Goal: Transaction & Acquisition: Purchase product/service

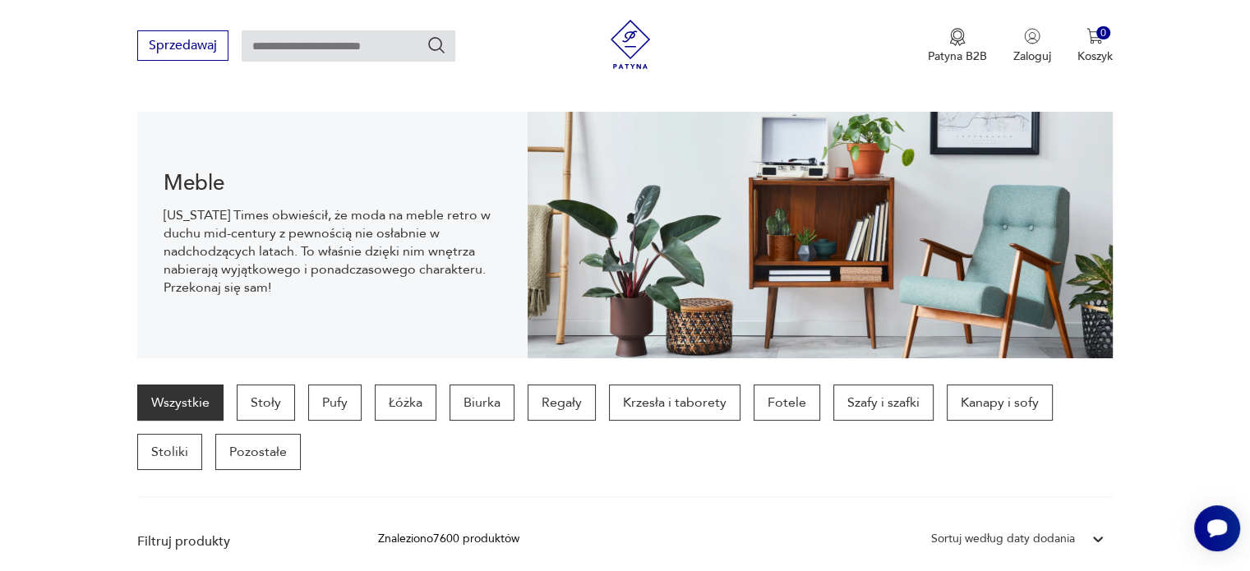
scroll to position [161, 0]
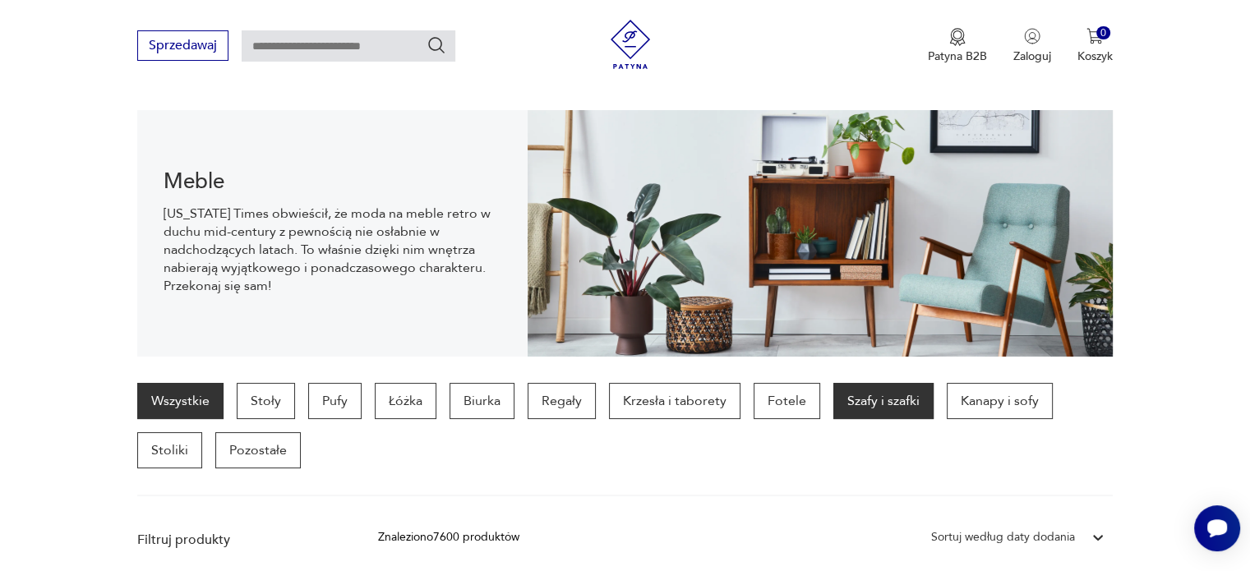
click at [867, 407] on p "Szafy i szafki" at bounding box center [883, 401] width 100 height 36
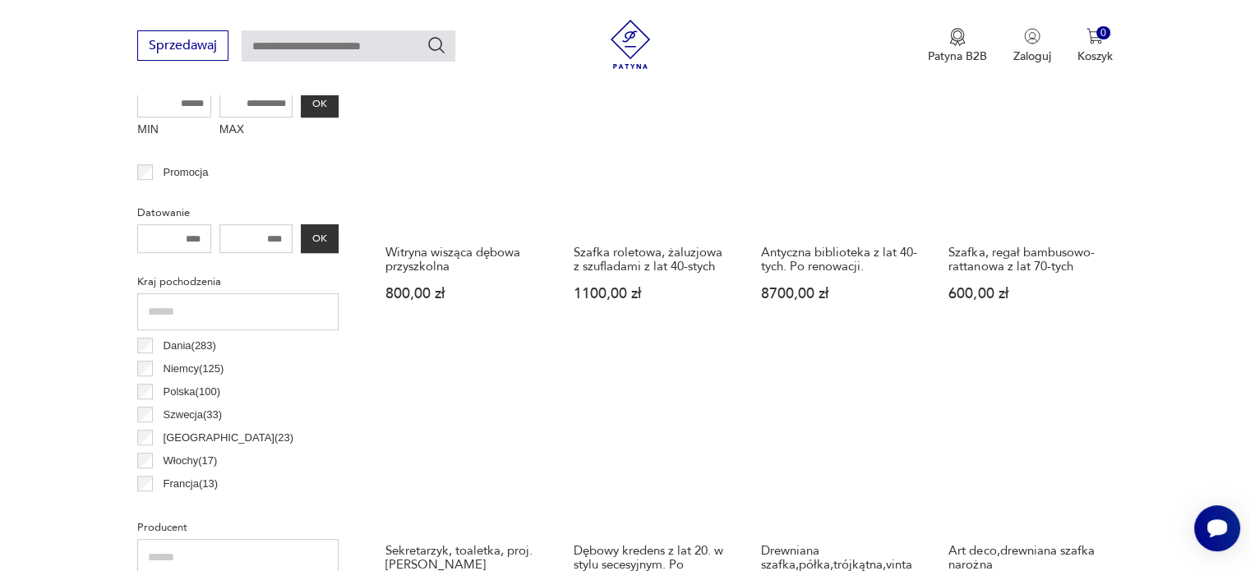
scroll to position [679, 0]
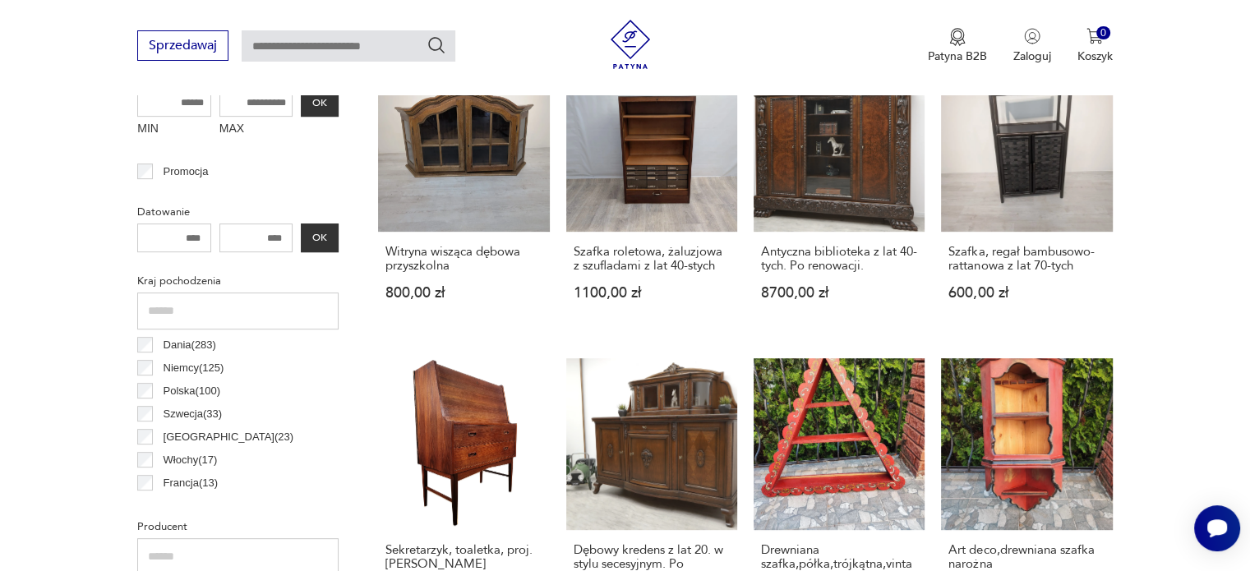
click at [257, 242] on input "number" at bounding box center [256, 238] width 74 height 29
drag, startPoint x: 191, startPoint y: 233, endPoint x: 207, endPoint y: 234, distance: 16.5
click at [207, 234] on input "number" at bounding box center [174, 238] width 74 height 29
click at [256, 236] on input "number" at bounding box center [256, 238] width 74 height 29
click at [176, 235] on input "**" at bounding box center [174, 238] width 74 height 29
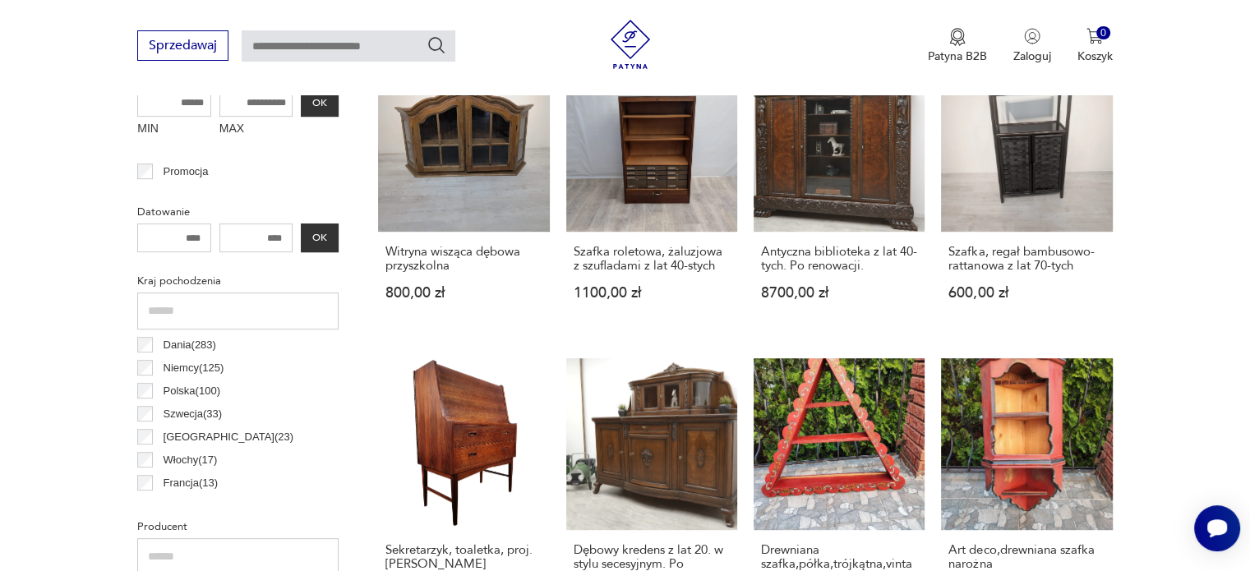
type input "****"
drag, startPoint x: 253, startPoint y: 230, endPoint x: 367, endPoint y: 255, distance: 116.9
type input "****"
click at [312, 233] on button "OK" at bounding box center [320, 238] width 38 height 29
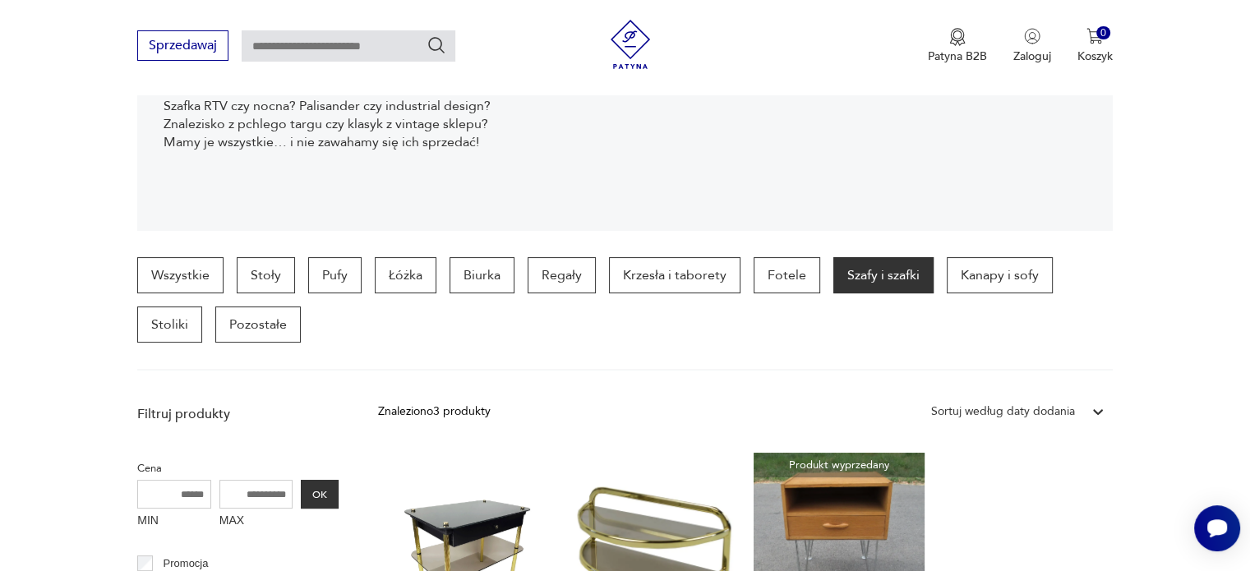
scroll to position [286, 0]
click at [559, 273] on p "Regały" at bounding box center [562, 276] width 68 height 36
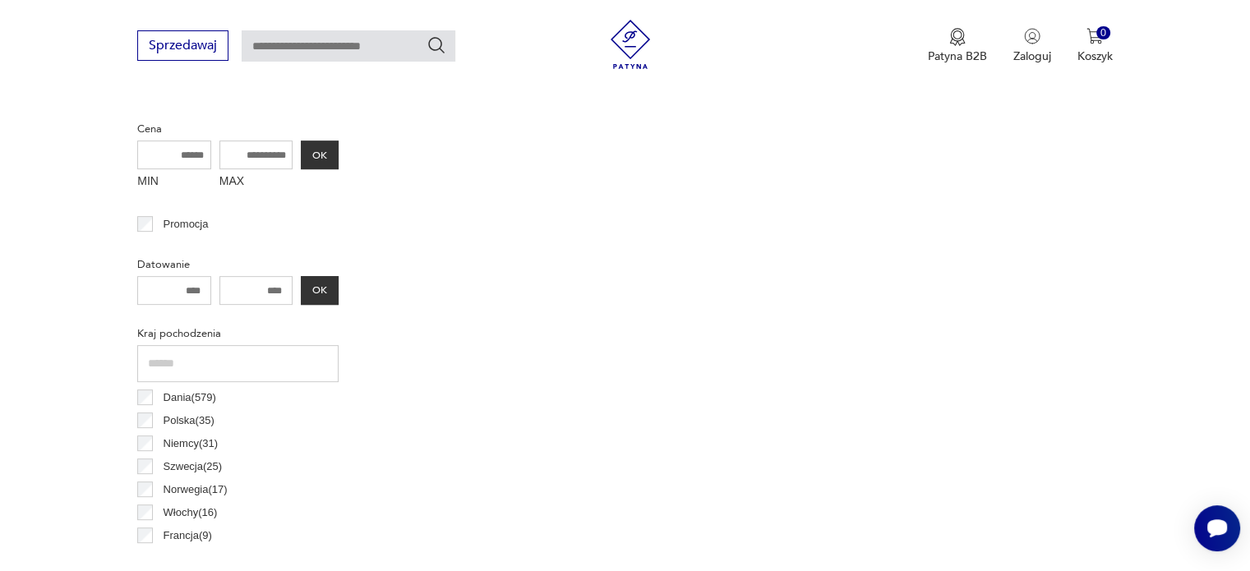
scroll to position [667, 0]
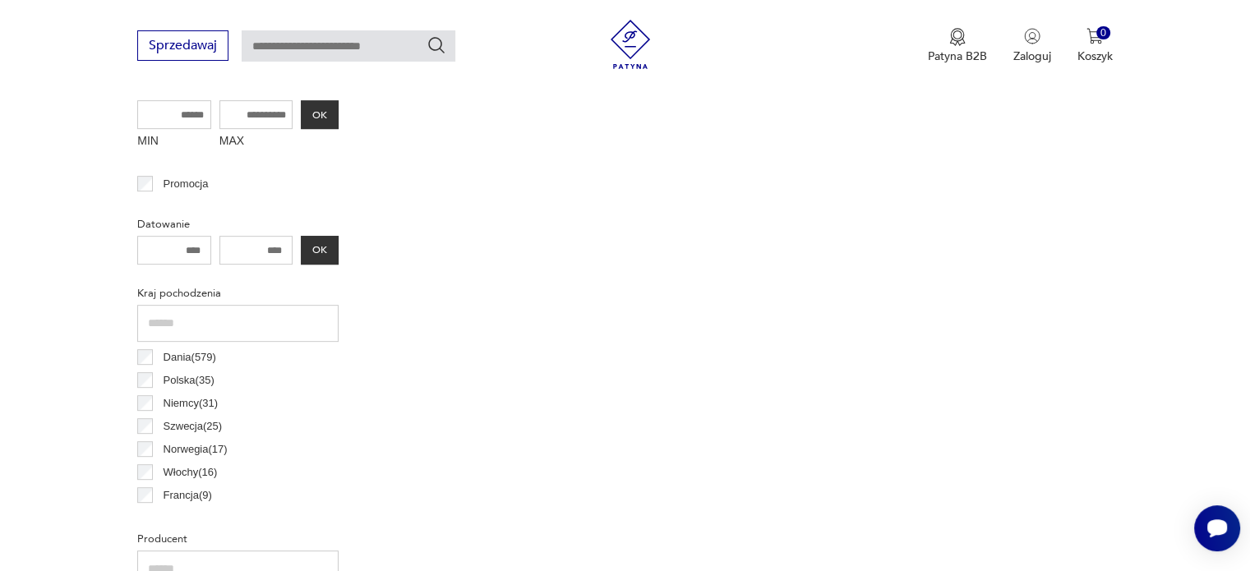
drag, startPoint x: 184, startPoint y: 242, endPoint x: 202, endPoint y: 251, distance: 19.9
click at [202, 251] on input "****" at bounding box center [174, 250] width 74 height 29
type input "****"
click at [321, 252] on button "OK" at bounding box center [320, 250] width 38 height 29
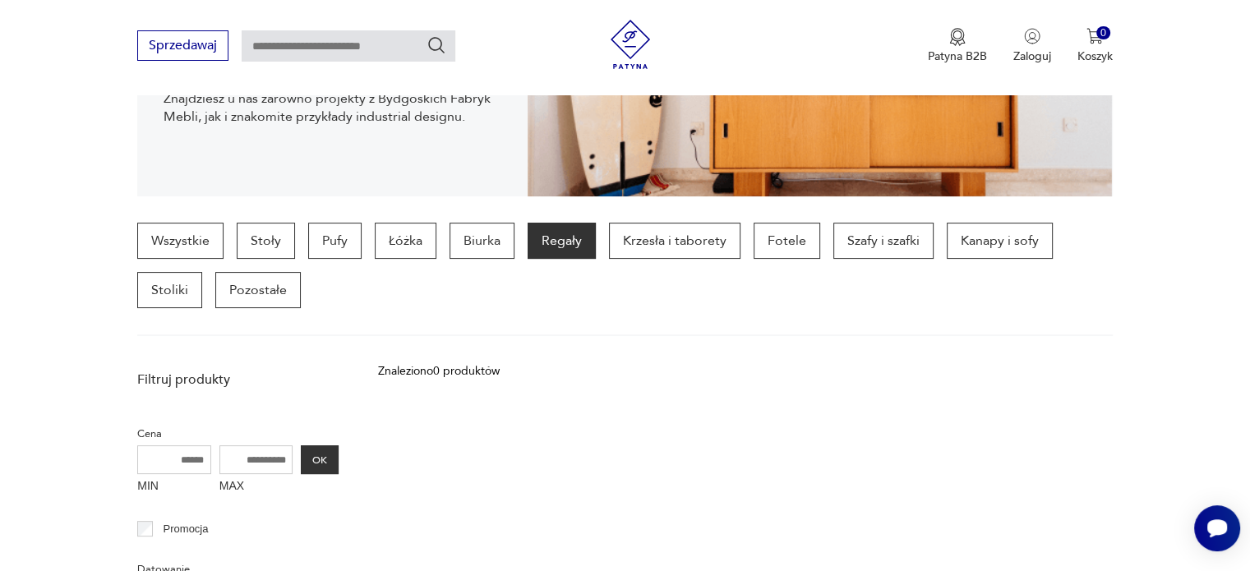
scroll to position [320, 0]
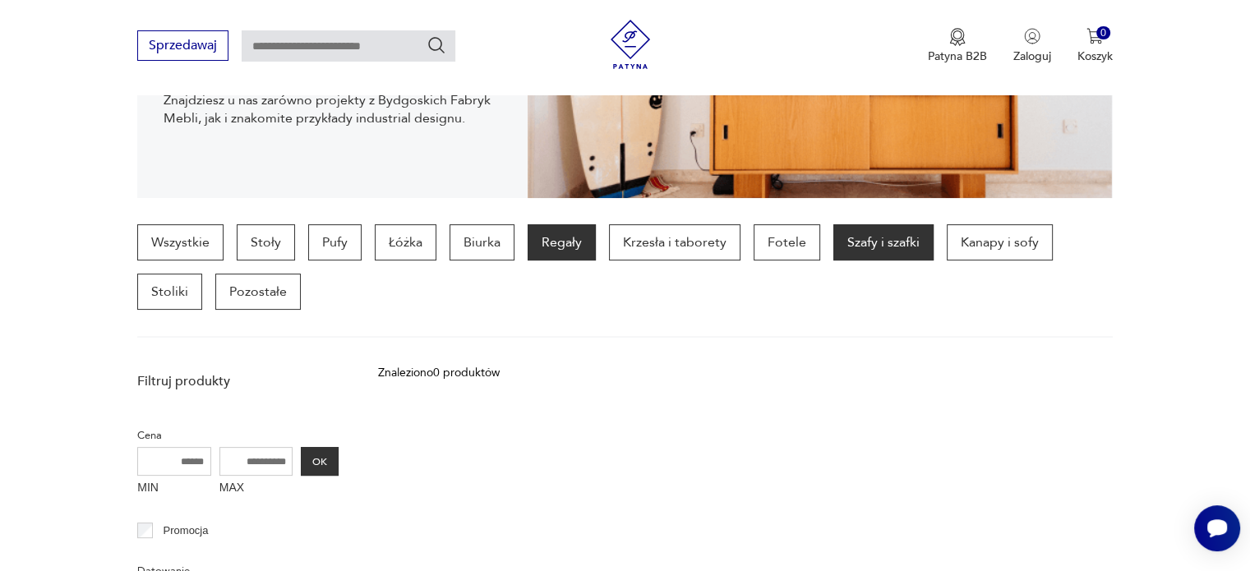
click at [880, 243] on p "Szafy i szafki" at bounding box center [883, 242] width 100 height 36
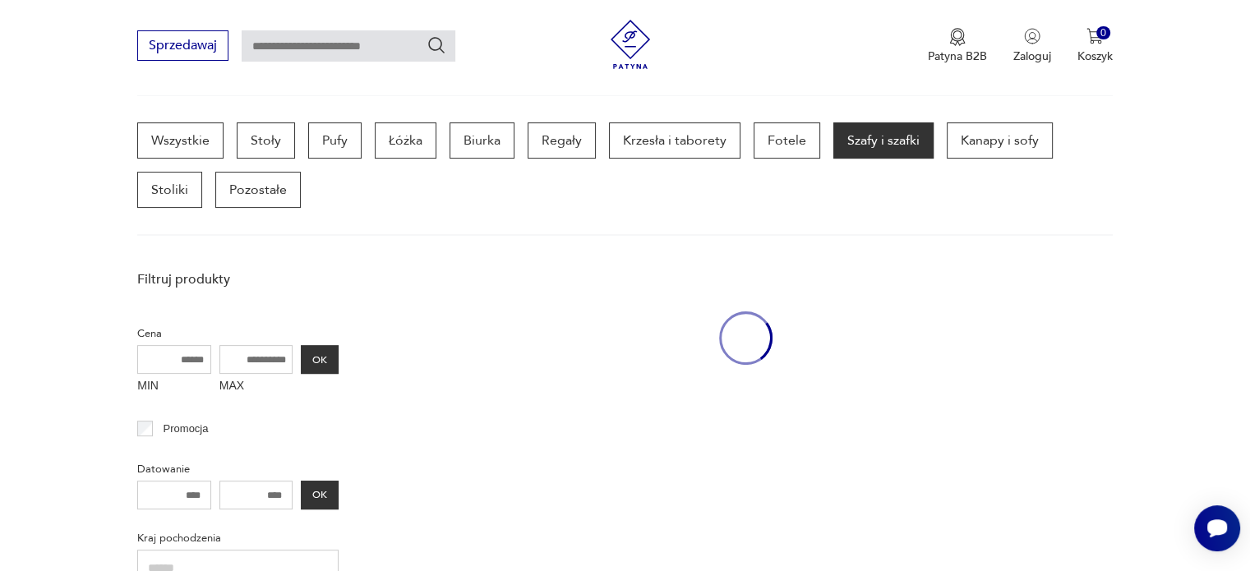
scroll to position [436, 0]
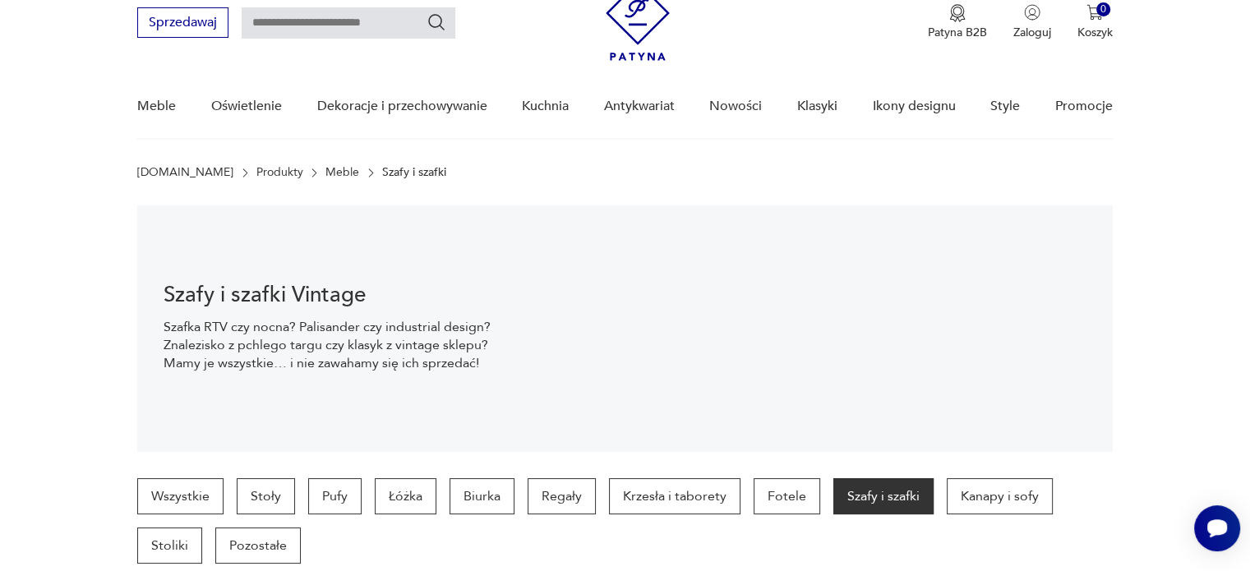
scroll to position [66, 0]
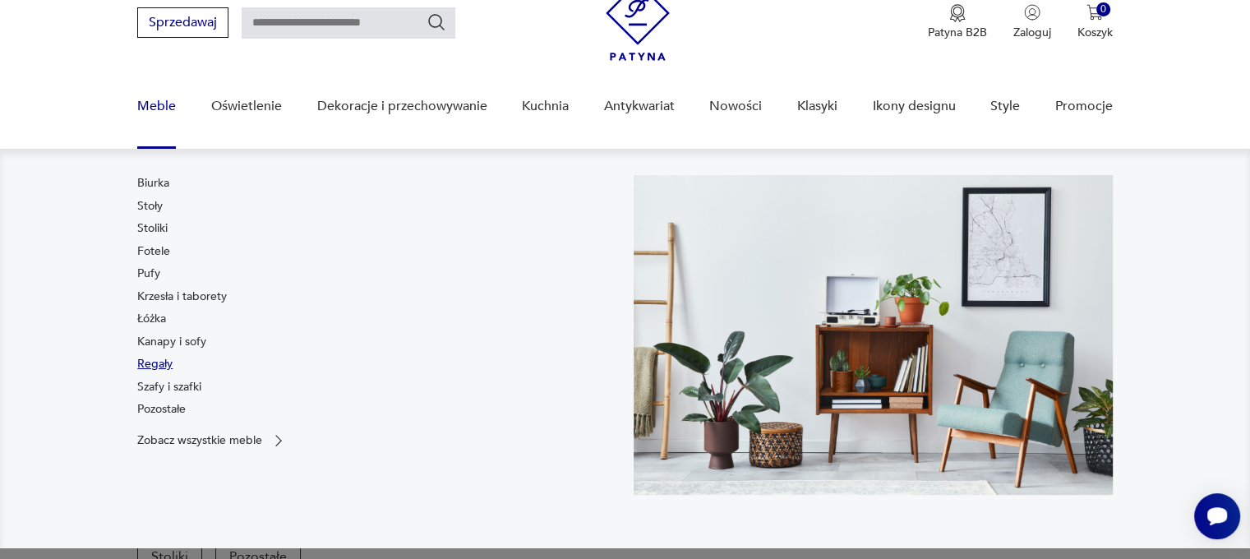
click at [159, 359] on link "Regały" at bounding box center [154, 364] width 35 height 16
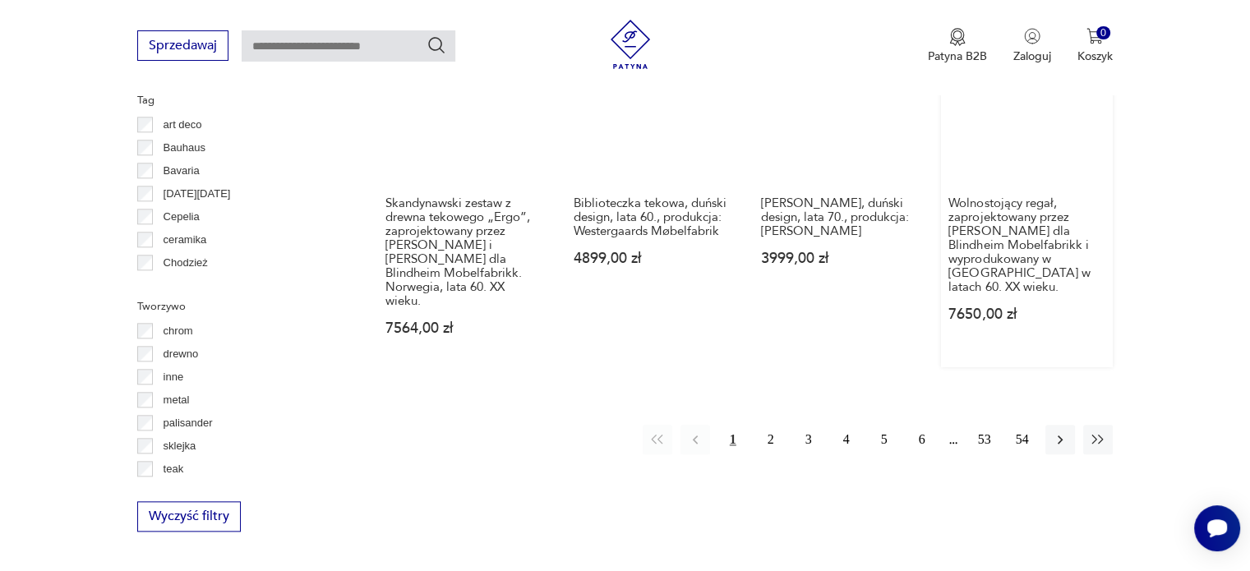
scroll to position [1775, 0]
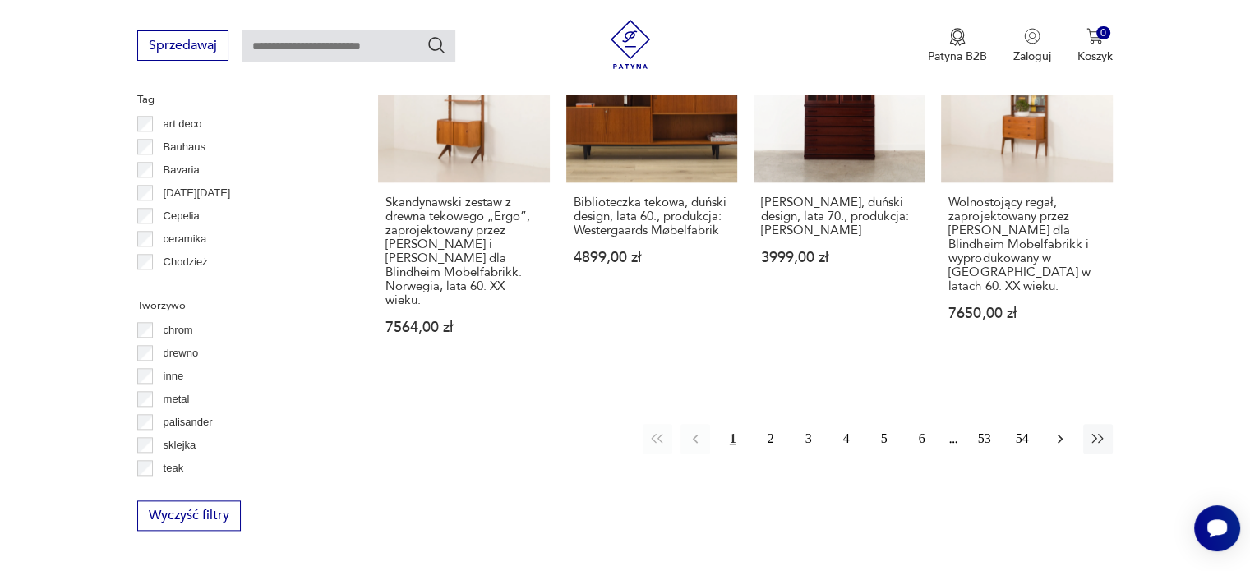
click at [1063, 431] on icon "button" at bounding box center [1060, 439] width 16 height 16
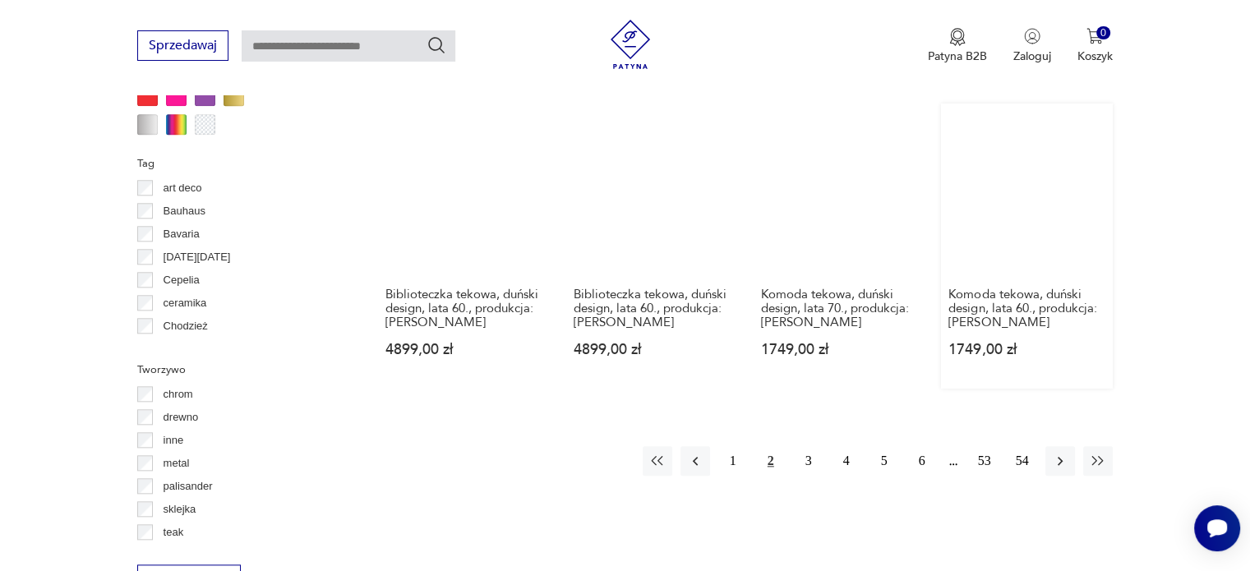
scroll to position [1713, 0]
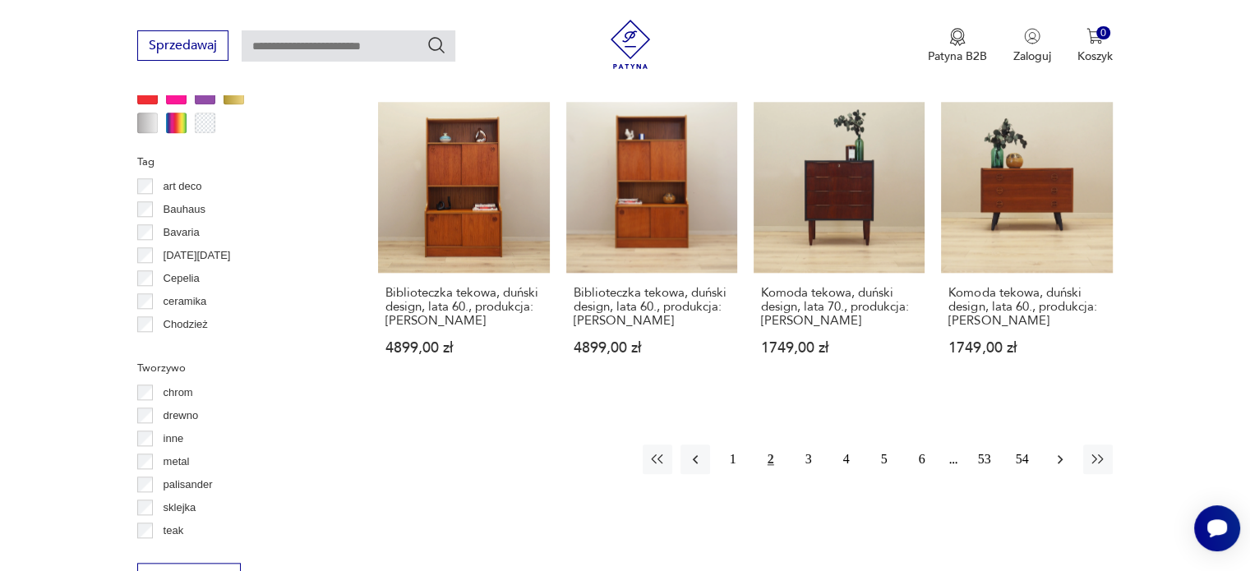
click at [1059, 451] on icon "button" at bounding box center [1060, 459] width 16 height 16
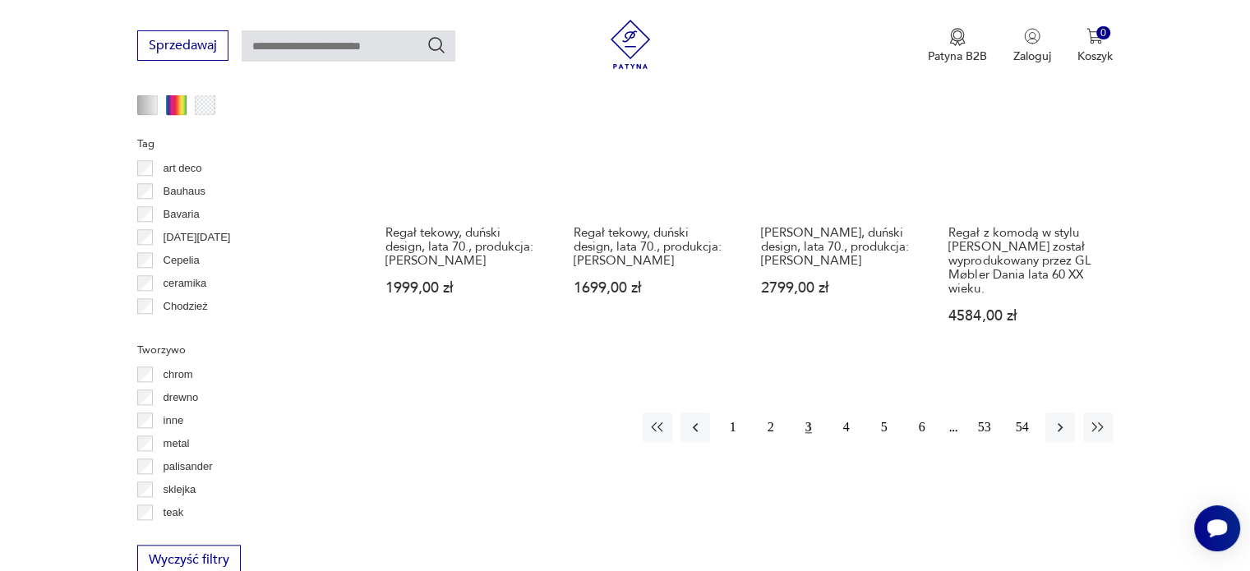
scroll to position [1732, 0]
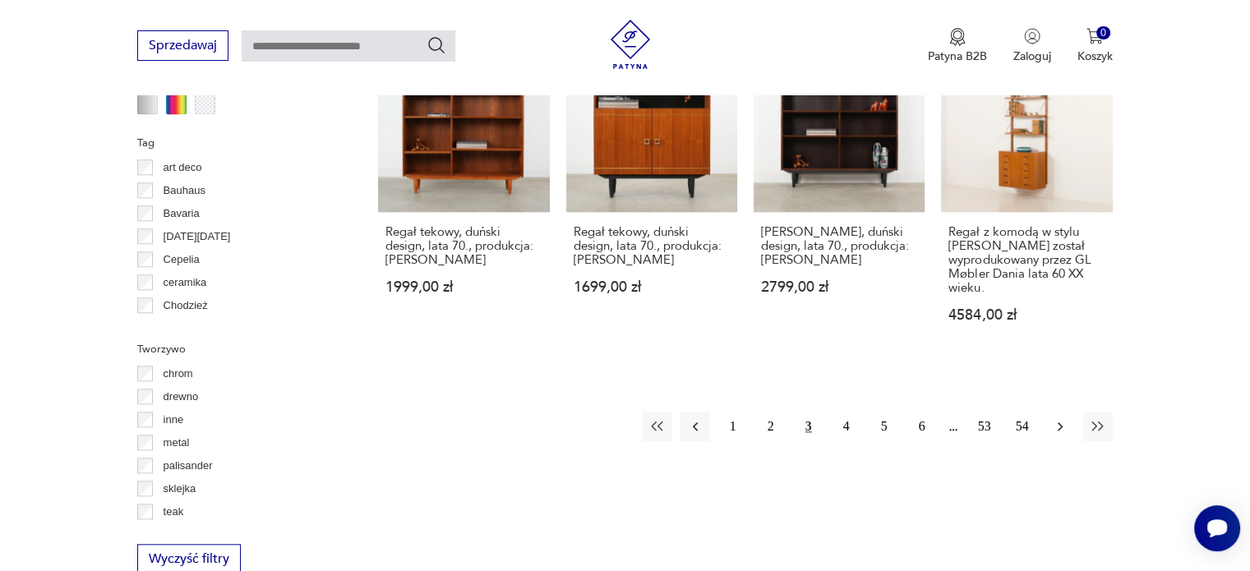
click at [1061, 422] on icon "button" at bounding box center [1060, 426] width 5 height 9
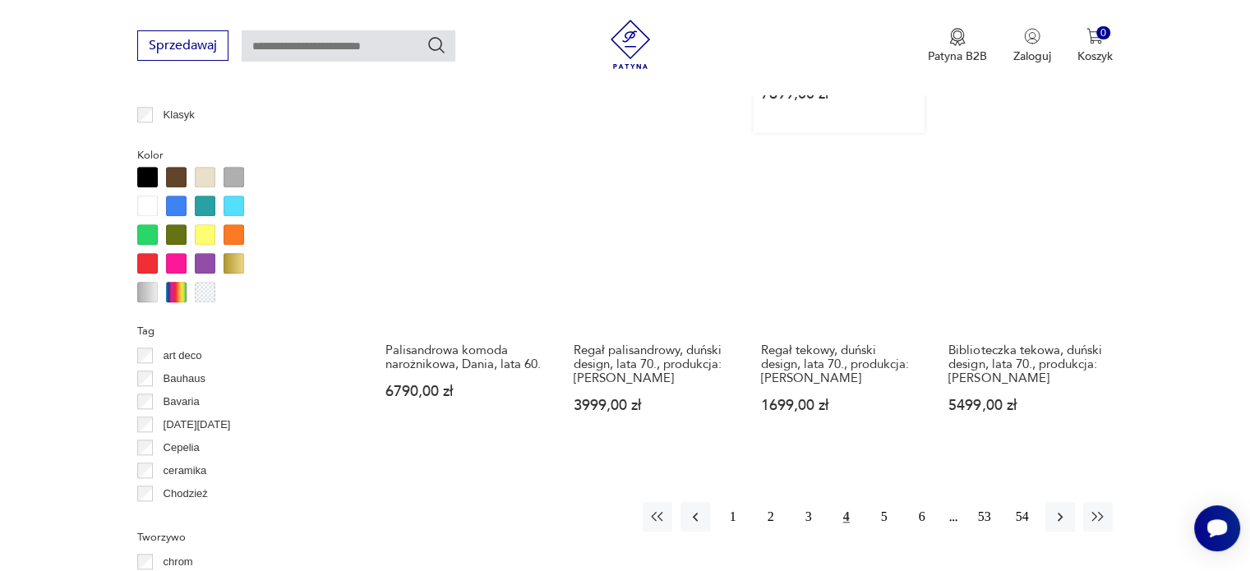
scroll to position [1579, 0]
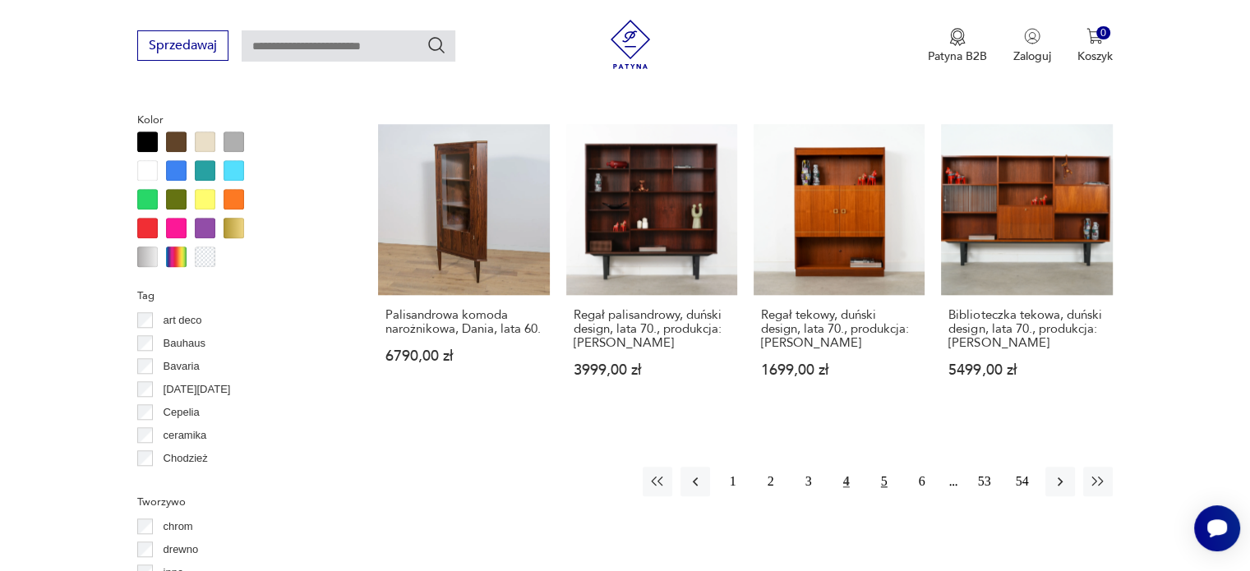
click at [882, 467] on button "5" at bounding box center [885, 482] width 30 height 30
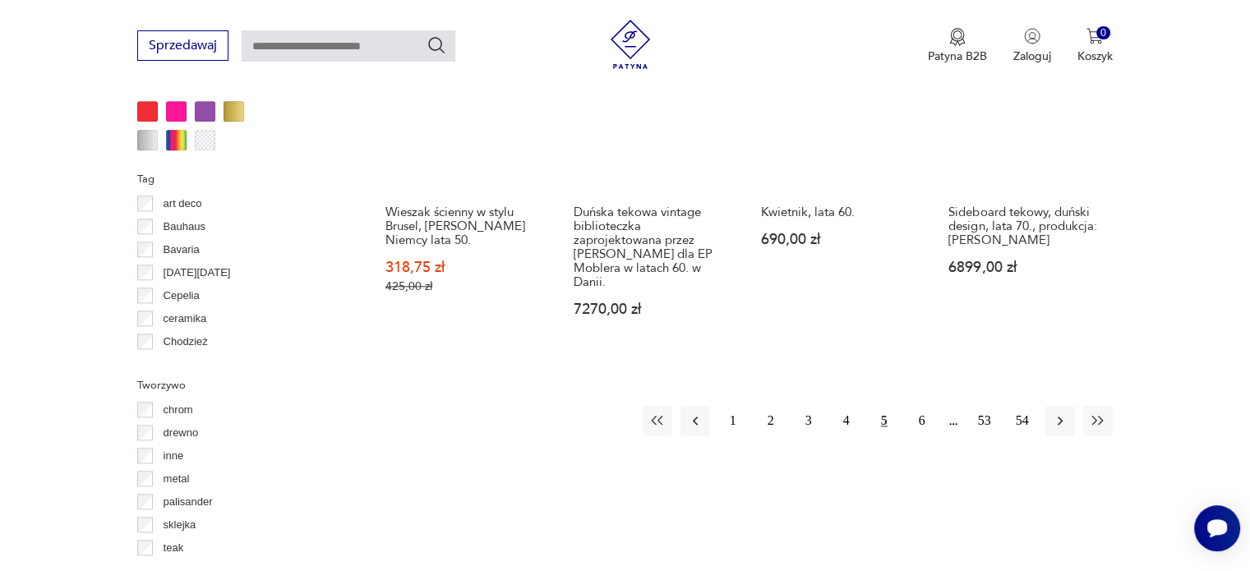
scroll to position [1697, 0]
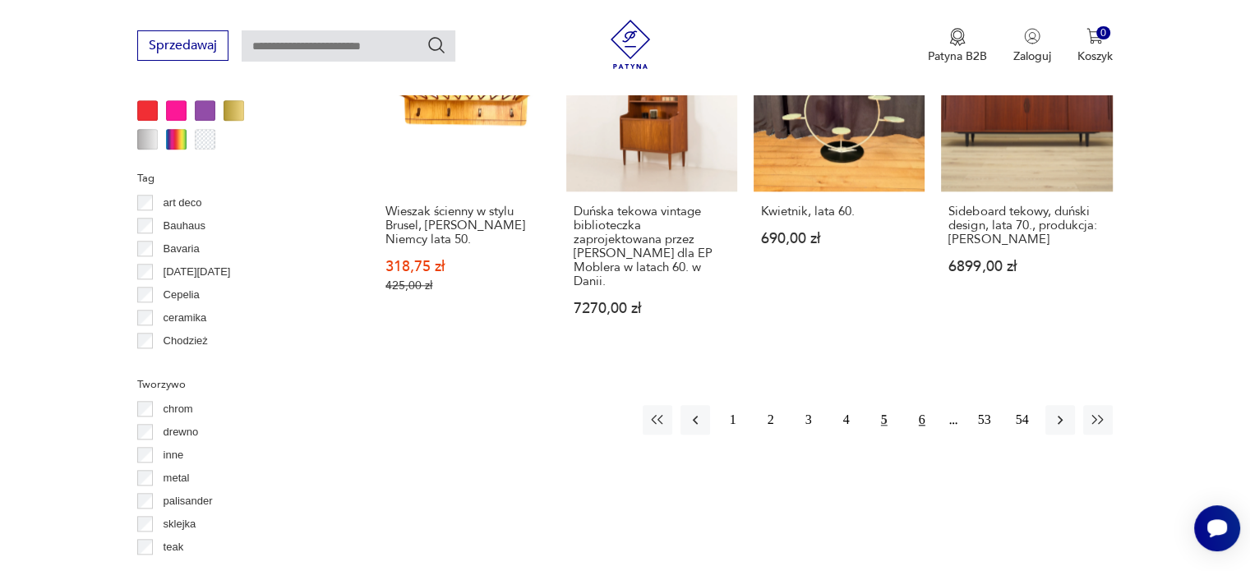
click at [922, 405] on button "6" at bounding box center [922, 420] width 30 height 30
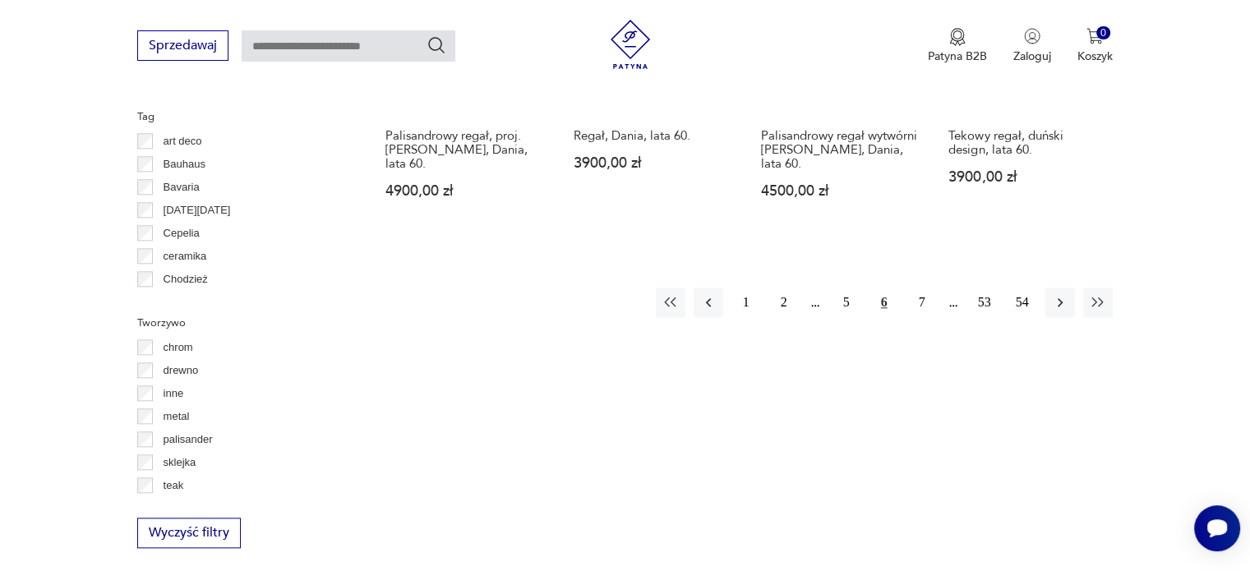
scroll to position [1759, 0]
click at [1055, 305] on icon "button" at bounding box center [1060, 301] width 16 height 16
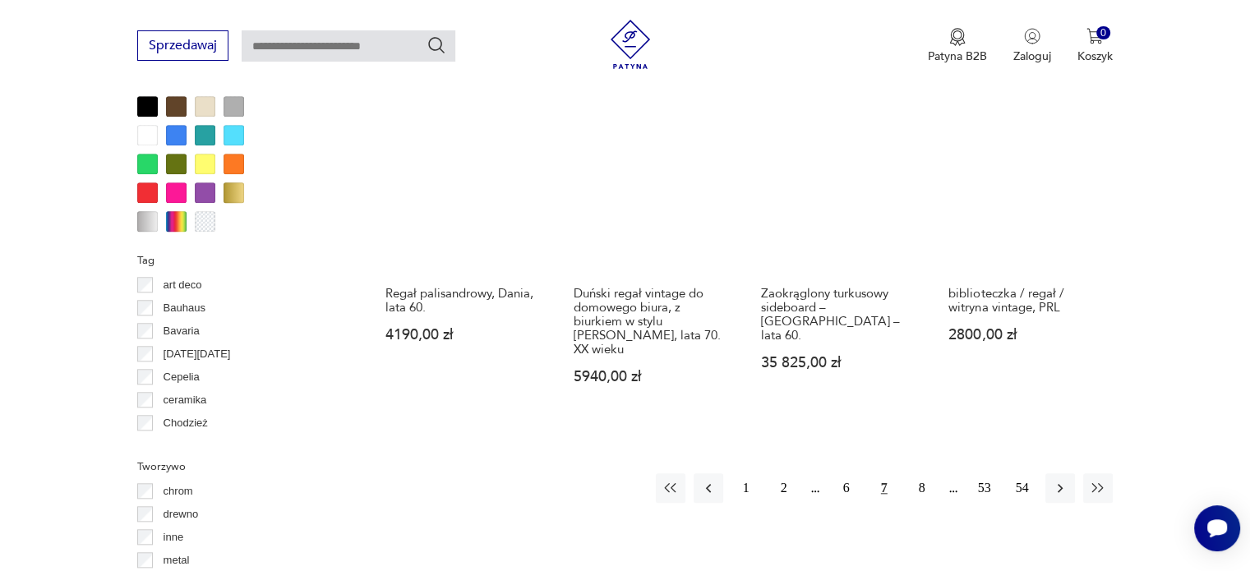
scroll to position [1616, 0]
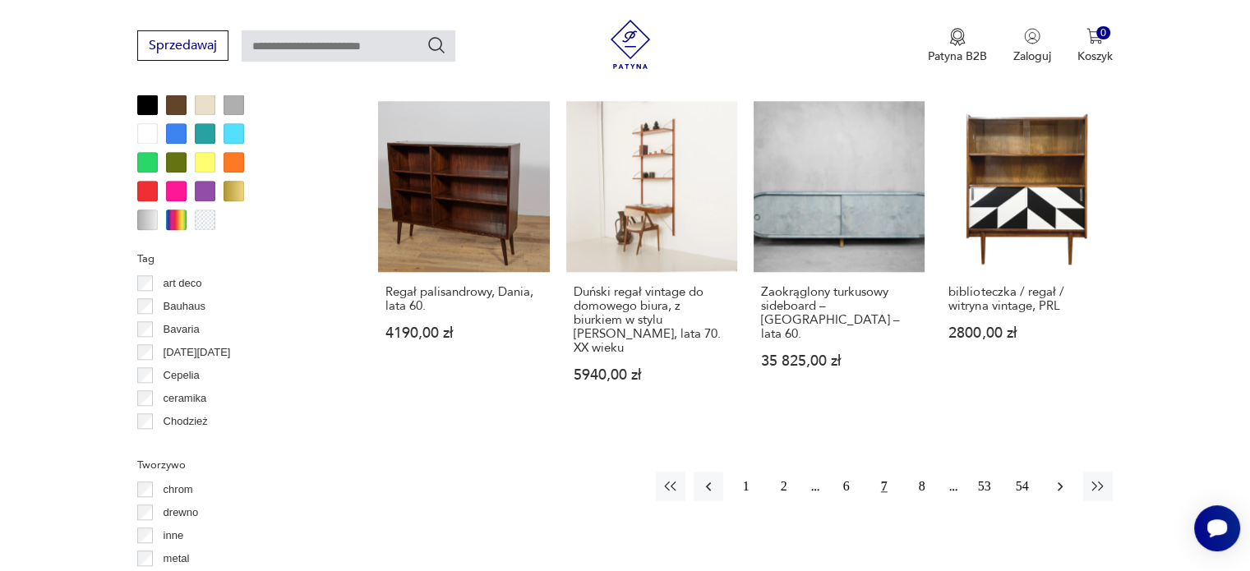
click at [1057, 472] on button "button" at bounding box center [1061, 487] width 30 height 30
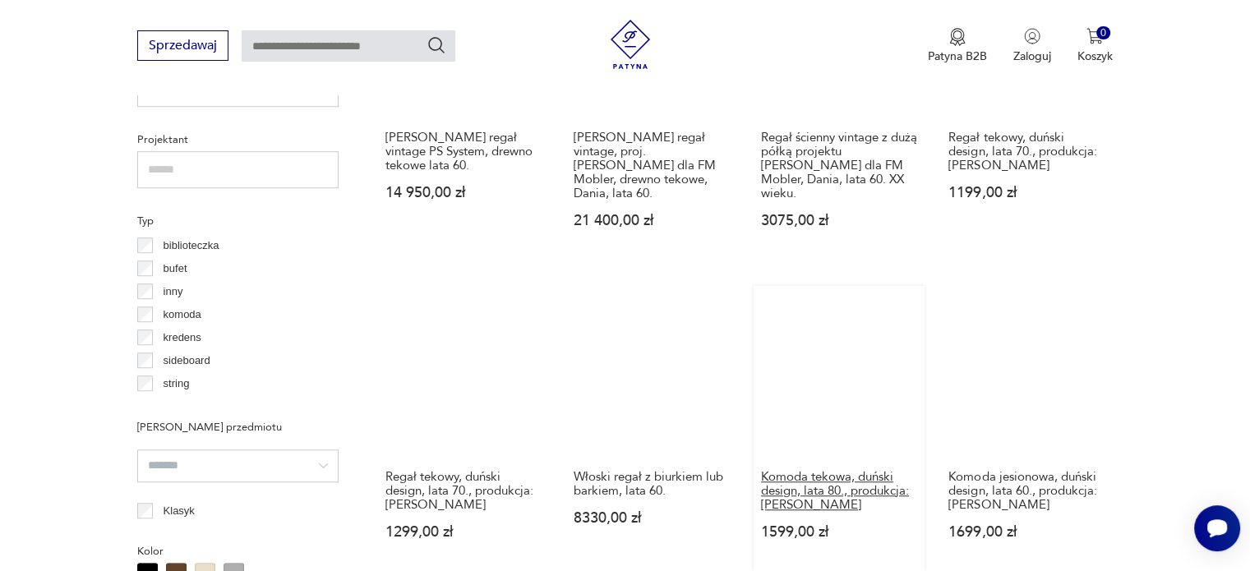
scroll to position [1148, 0]
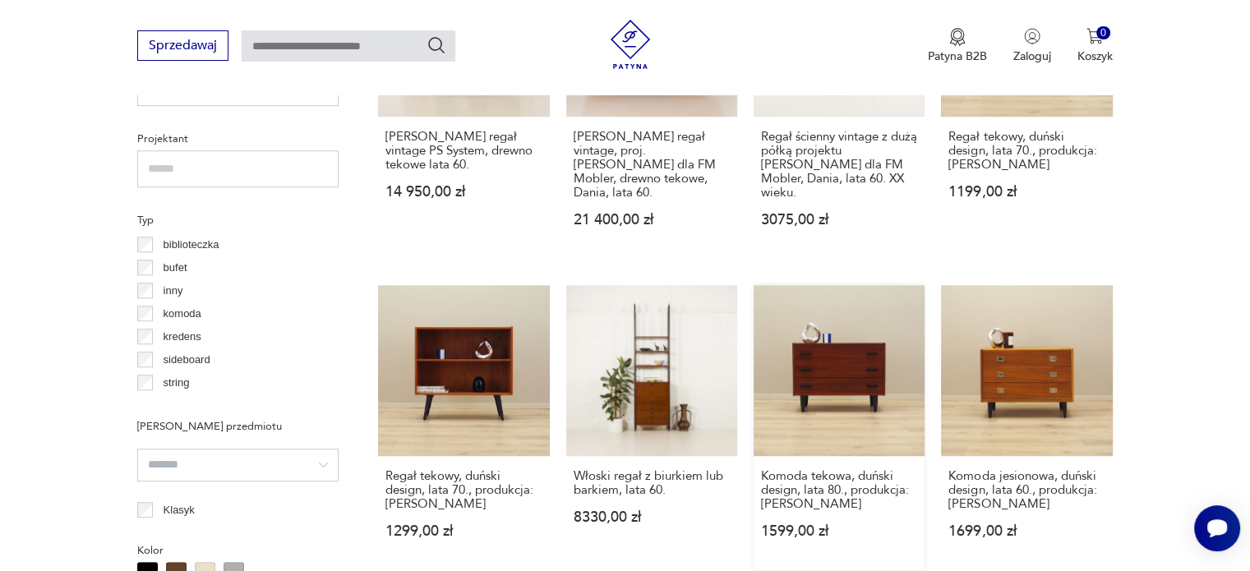
click at [835, 351] on link "Komoda tekowa, duński design, lata 80., produkcja: [PERSON_NAME] 1599,00 zł" at bounding box center [839, 427] width 171 height 285
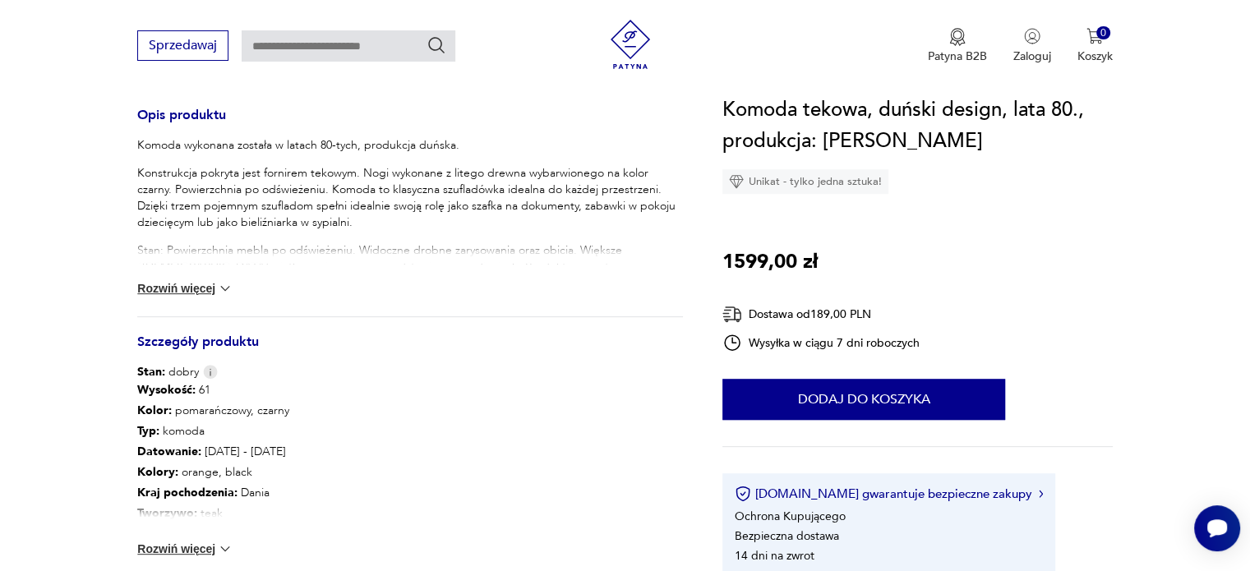
scroll to position [740, 0]
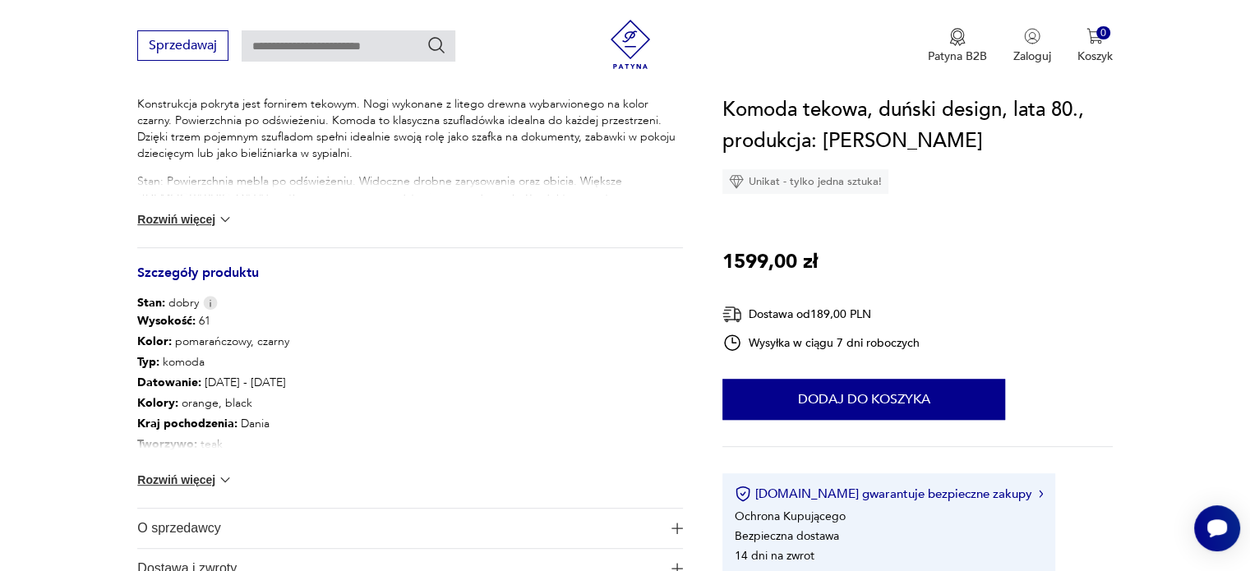
click at [184, 482] on button "Rozwiń więcej" at bounding box center [184, 480] width 95 height 16
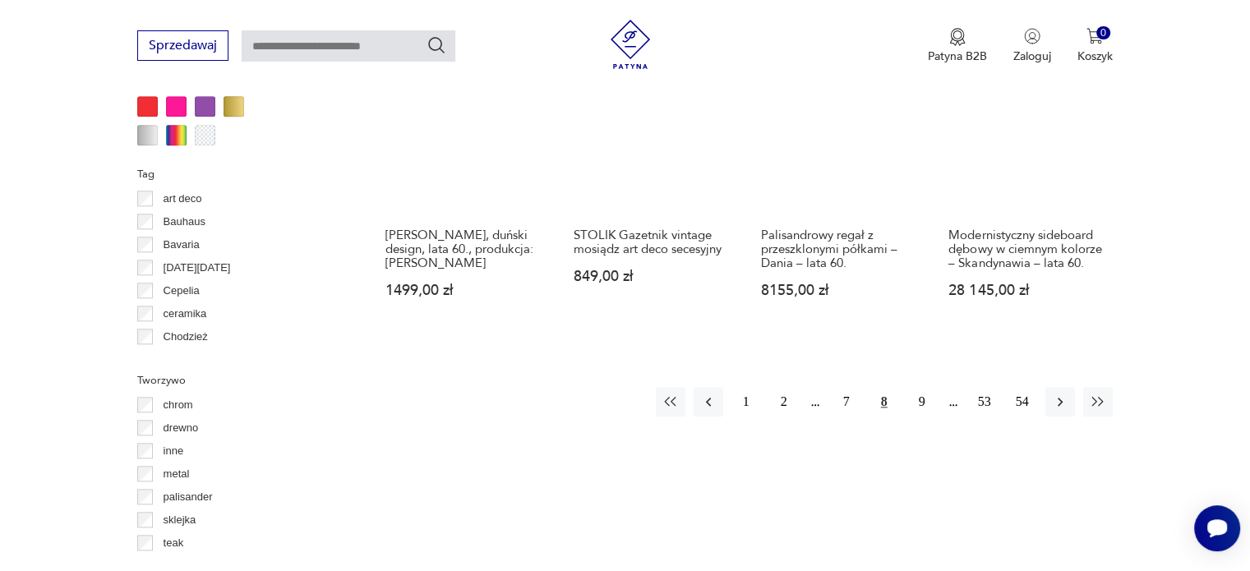
scroll to position [1733, 0]
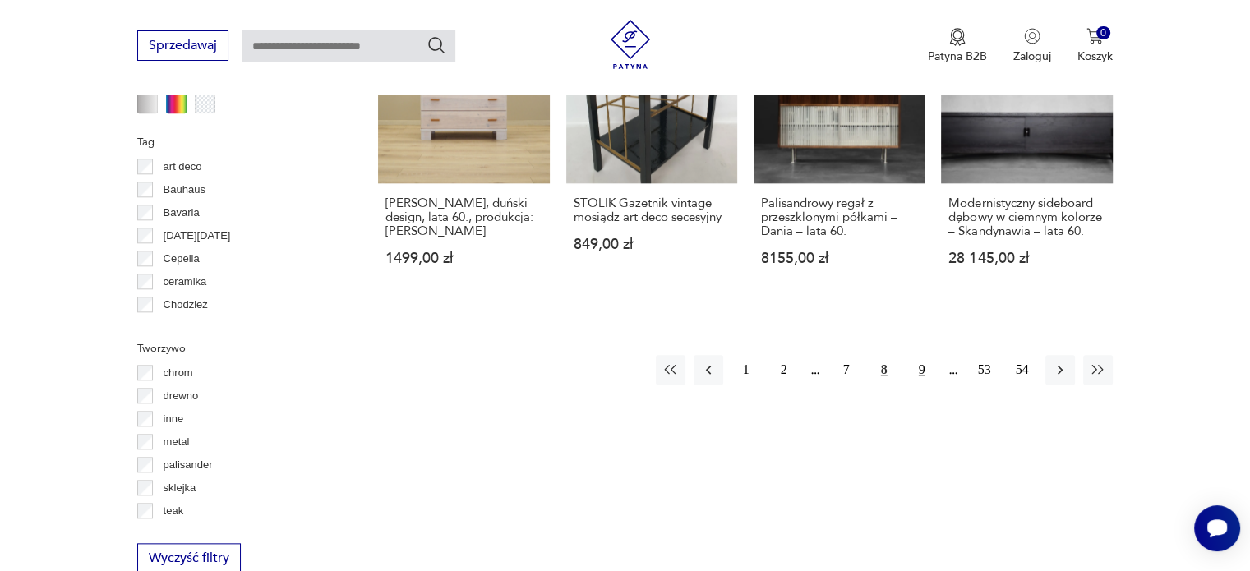
click at [921, 355] on button "9" at bounding box center [922, 370] width 30 height 30
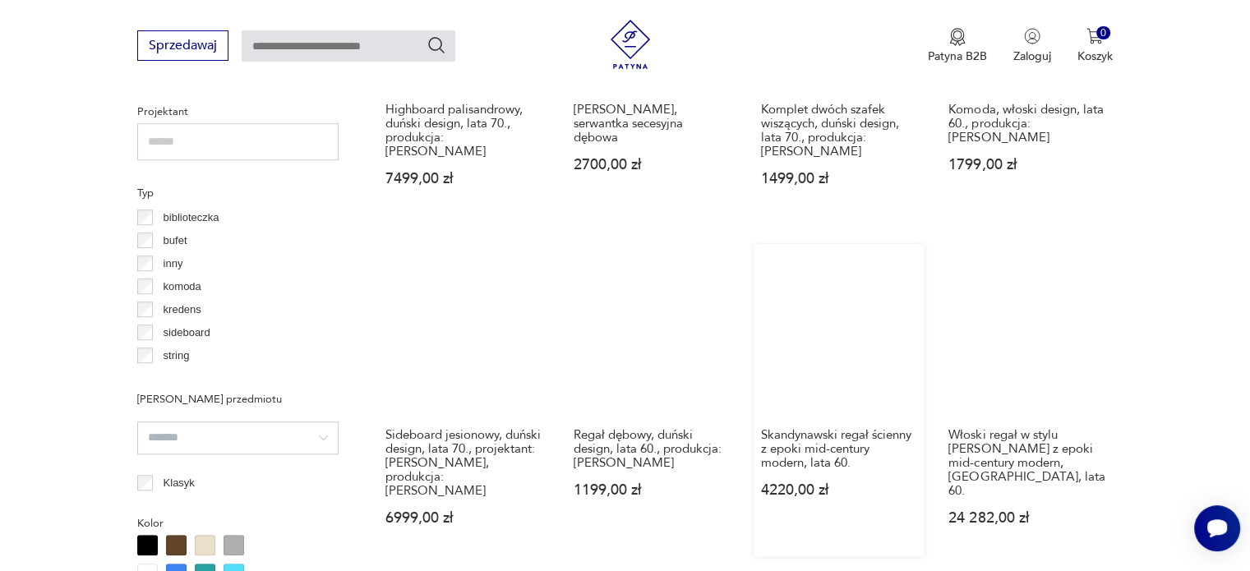
scroll to position [1176, 0]
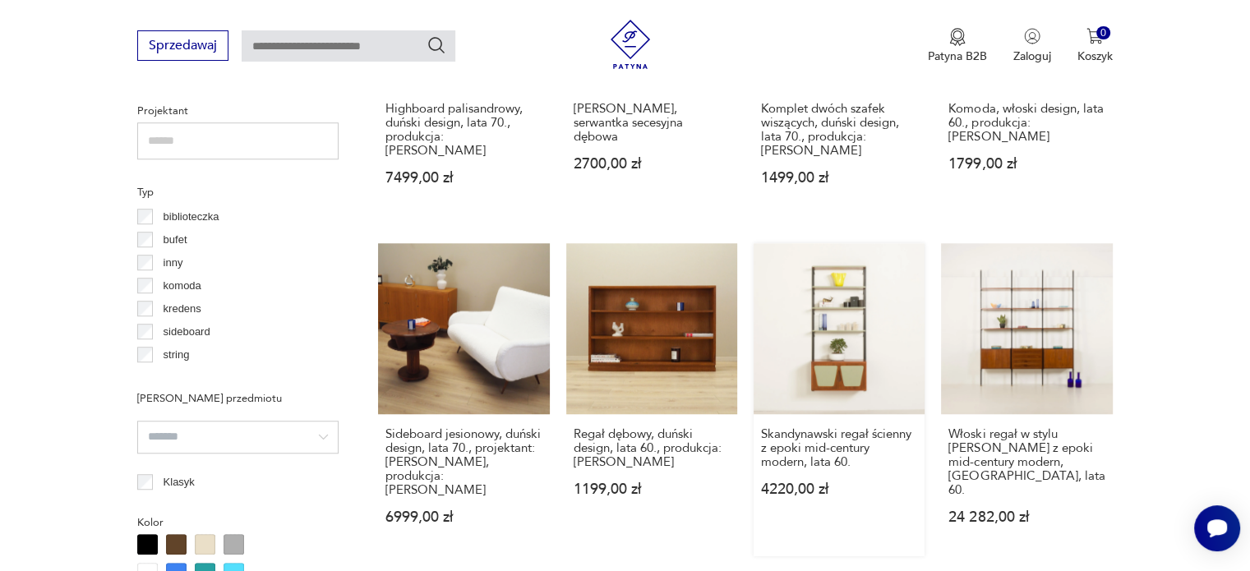
click at [838, 338] on link "Skandynawski regał ścienny z epoki mid-century modern, lata 60. 4220,00 zł" at bounding box center [839, 399] width 171 height 313
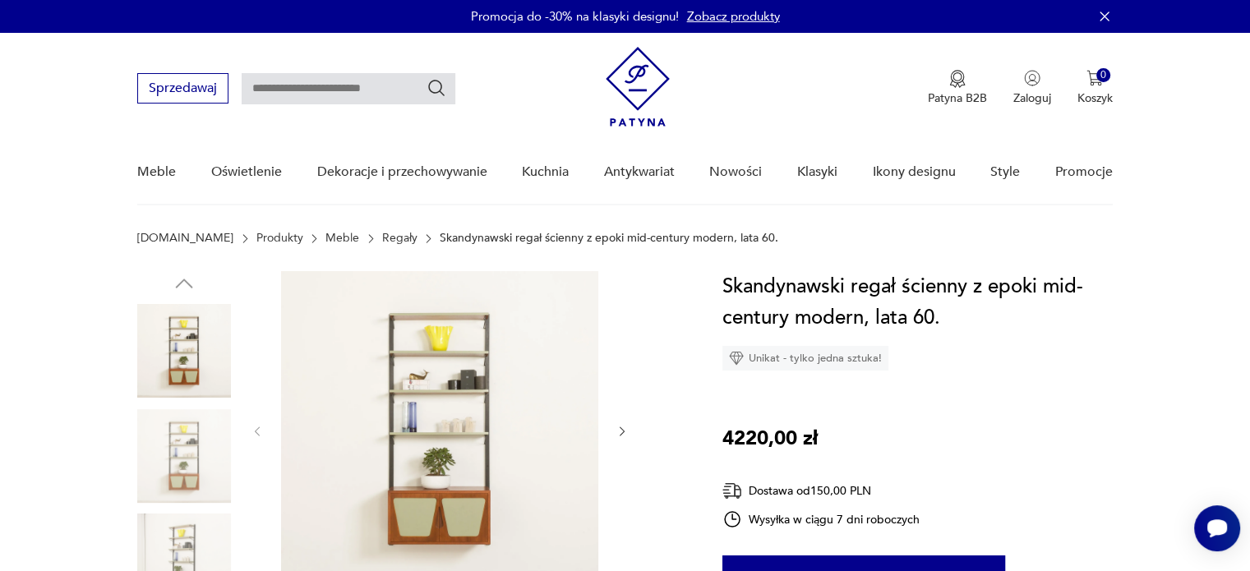
click at [621, 427] on icon "button" at bounding box center [622, 432] width 5 height 10
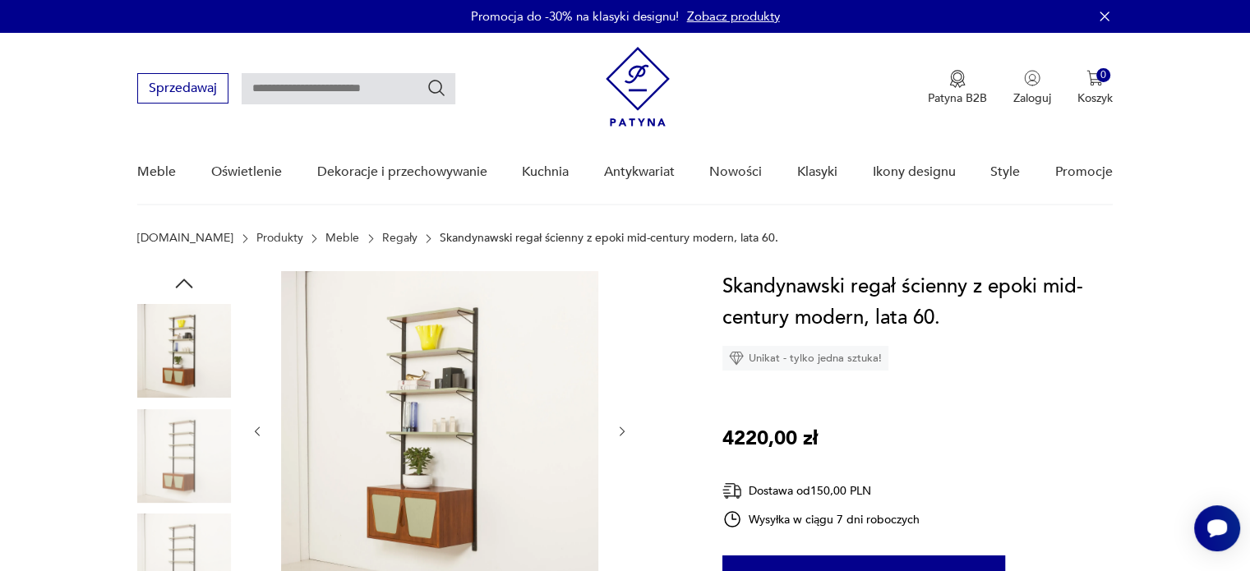
click at [621, 427] on icon "button" at bounding box center [622, 432] width 5 height 10
